Goal: Transaction & Acquisition: Subscribe to service/newsletter

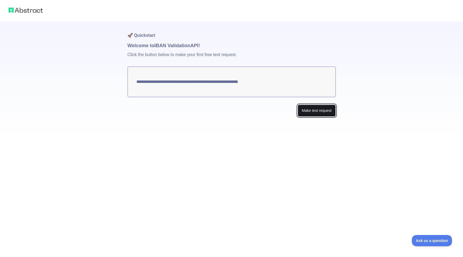
click at [311, 113] on button "Make test request" at bounding box center [317, 111] width 38 height 12
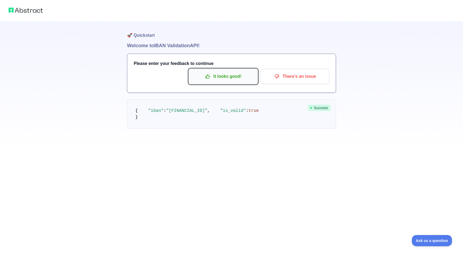
click at [233, 77] on p "It looks good!" at bounding box center [223, 76] width 61 height 9
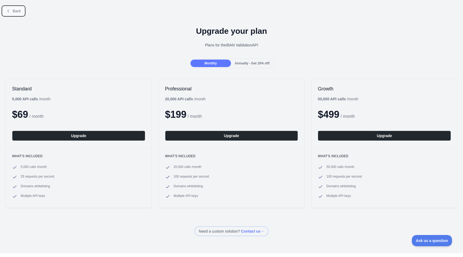
click at [15, 11] on span "Back" at bounding box center [17, 11] width 8 height 4
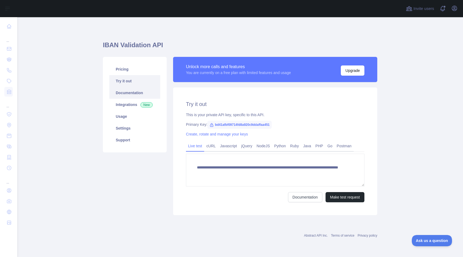
click at [122, 96] on link "Documentation" at bounding box center [134, 93] width 51 height 12
